Goal: Find specific page/section: Find specific page/section

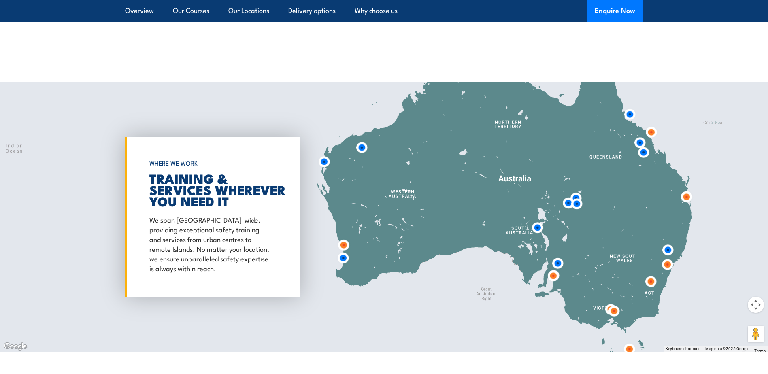
scroll to position [1364, 0]
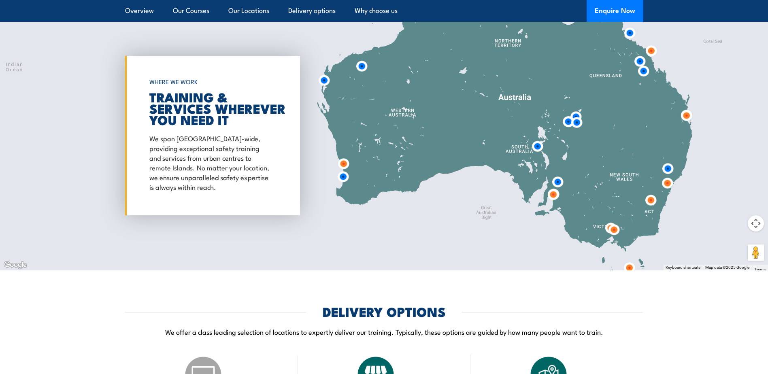
click at [665, 163] on img at bounding box center [667, 168] width 21 height 21
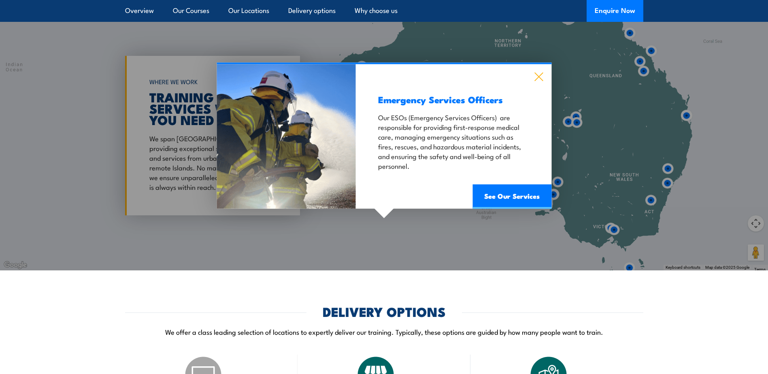
click at [537, 72] on icon at bounding box center [538, 76] width 9 height 9
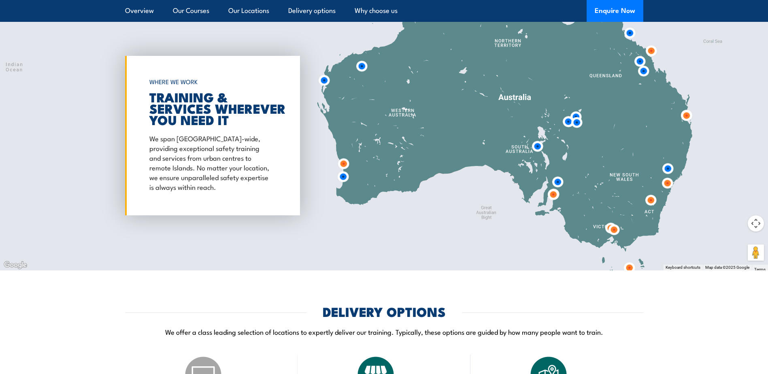
click at [670, 173] on img at bounding box center [666, 182] width 21 height 21
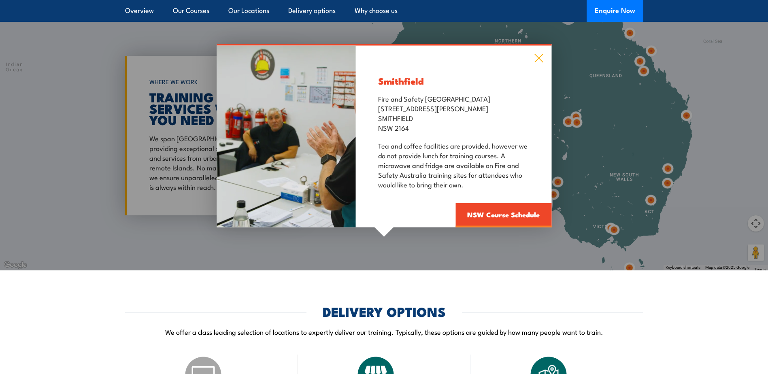
click at [540, 54] on icon at bounding box center [538, 58] width 9 height 9
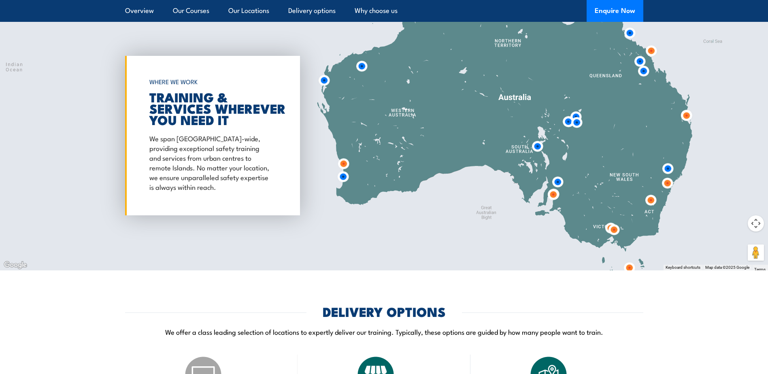
click at [653, 195] on img at bounding box center [650, 199] width 21 height 21
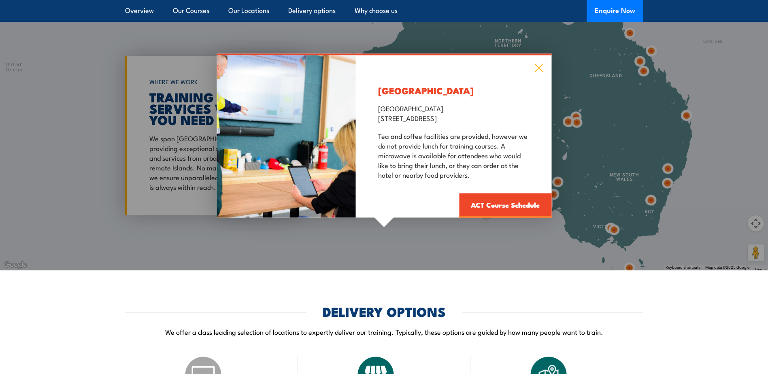
click at [543, 64] on icon at bounding box center [538, 68] width 9 height 9
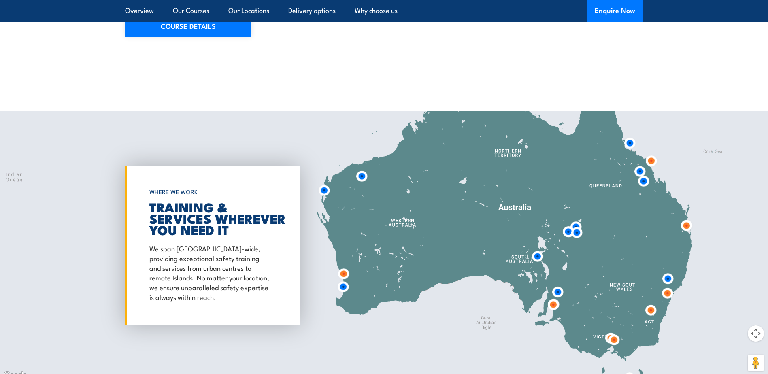
scroll to position [1254, 0]
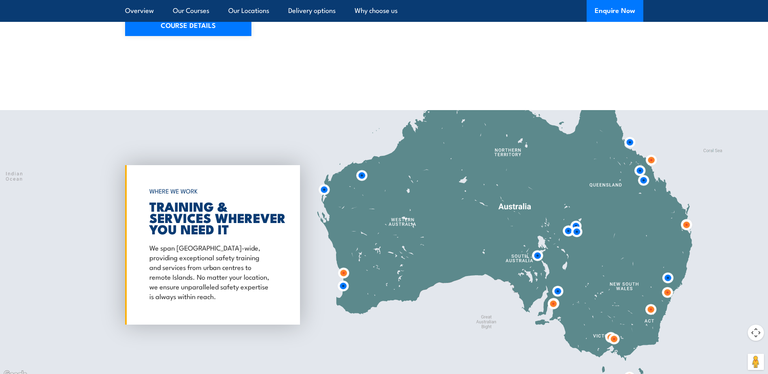
click at [668, 282] on img at bounding box center [666, 292] width 21 height 21
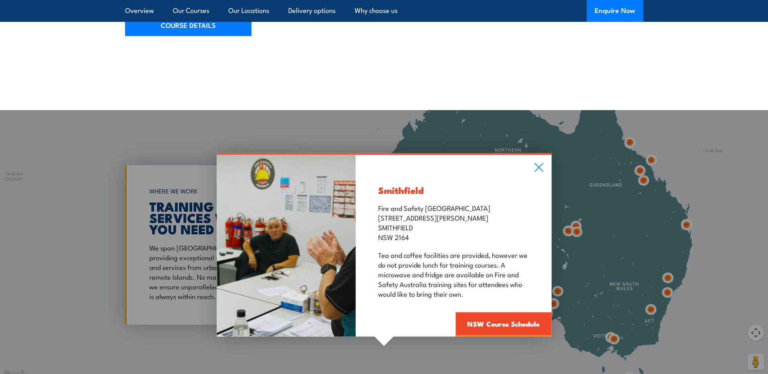
click at [544, 155] on div "Smithfield Fire and Safety Australia [STREET_ADDRESS][PERSON_NAME] Tea and coff…" at bounding box center [453, 246] width 195 height 182
click at [540, 163] on icon at bounding box center [538, 167] width 9 height 9
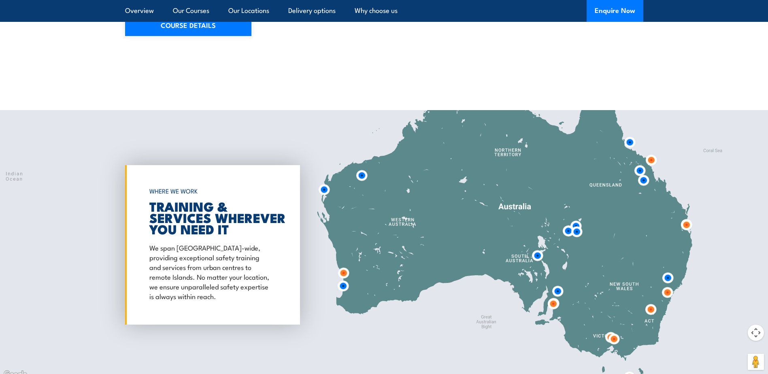
click at [651, 302] on img at bounding box center [650, 309] width 21 height 21
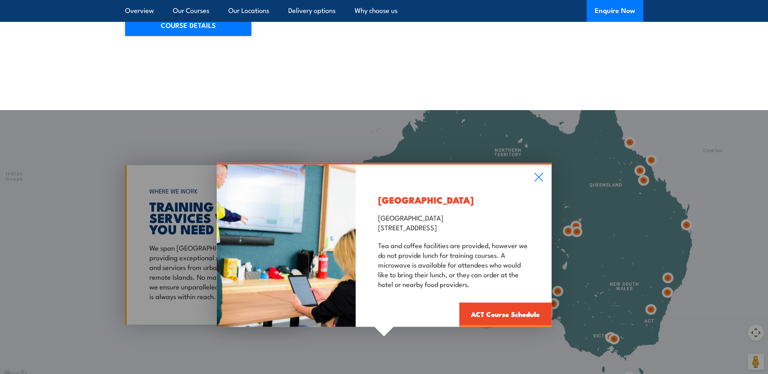
click at [533, 173] on div "[GEOGRAPHIC_DATA] [GEOGRAPHIC_DATA] [GEOGRAPHIC_DATA] [STREET_ADDRESS] Tea and …" at bounding box center [453, 246] width 195 height 162
click at [534, 173] on icon at bounding box center [538, 177] width 9 height 9
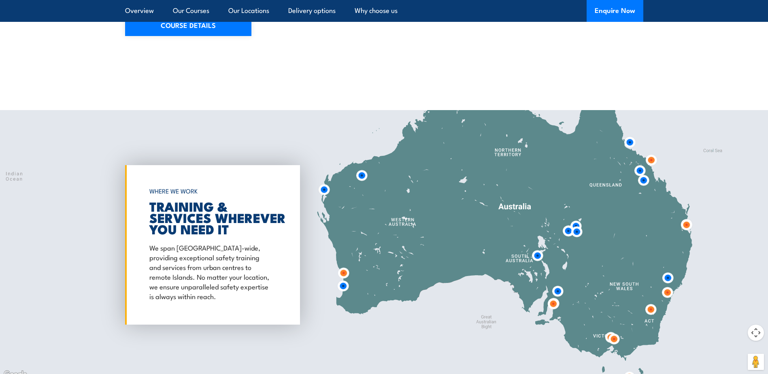
click at [665, 270] on img at bounding box center [667, 277] width 21 height 21
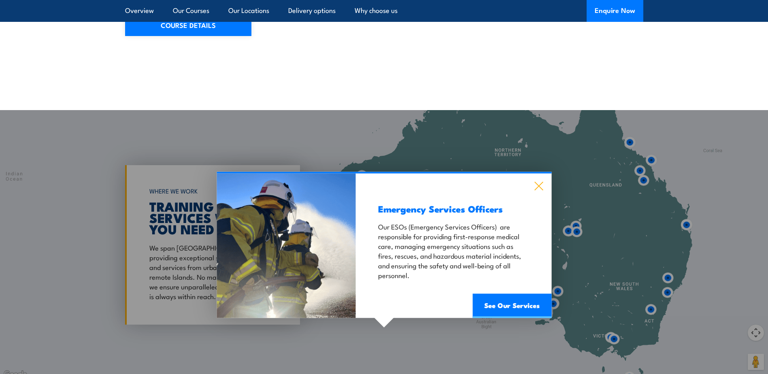
click at [535, 182] on icon at bounding box center [538, 186] width 9 height 9
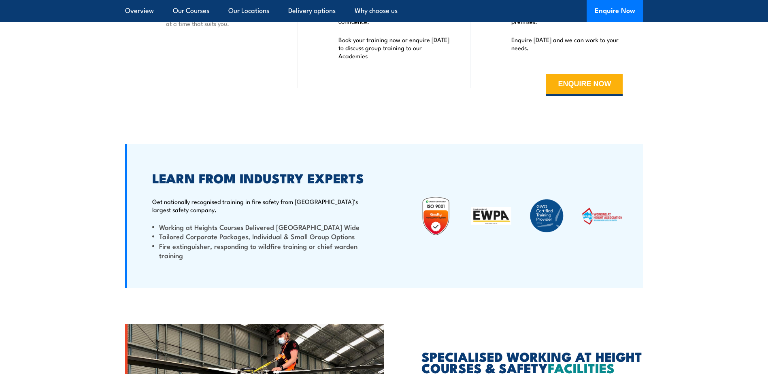
scroll to position [2023, 0]
